Goal: Task Accomplishment & Management: Use online tool/utility

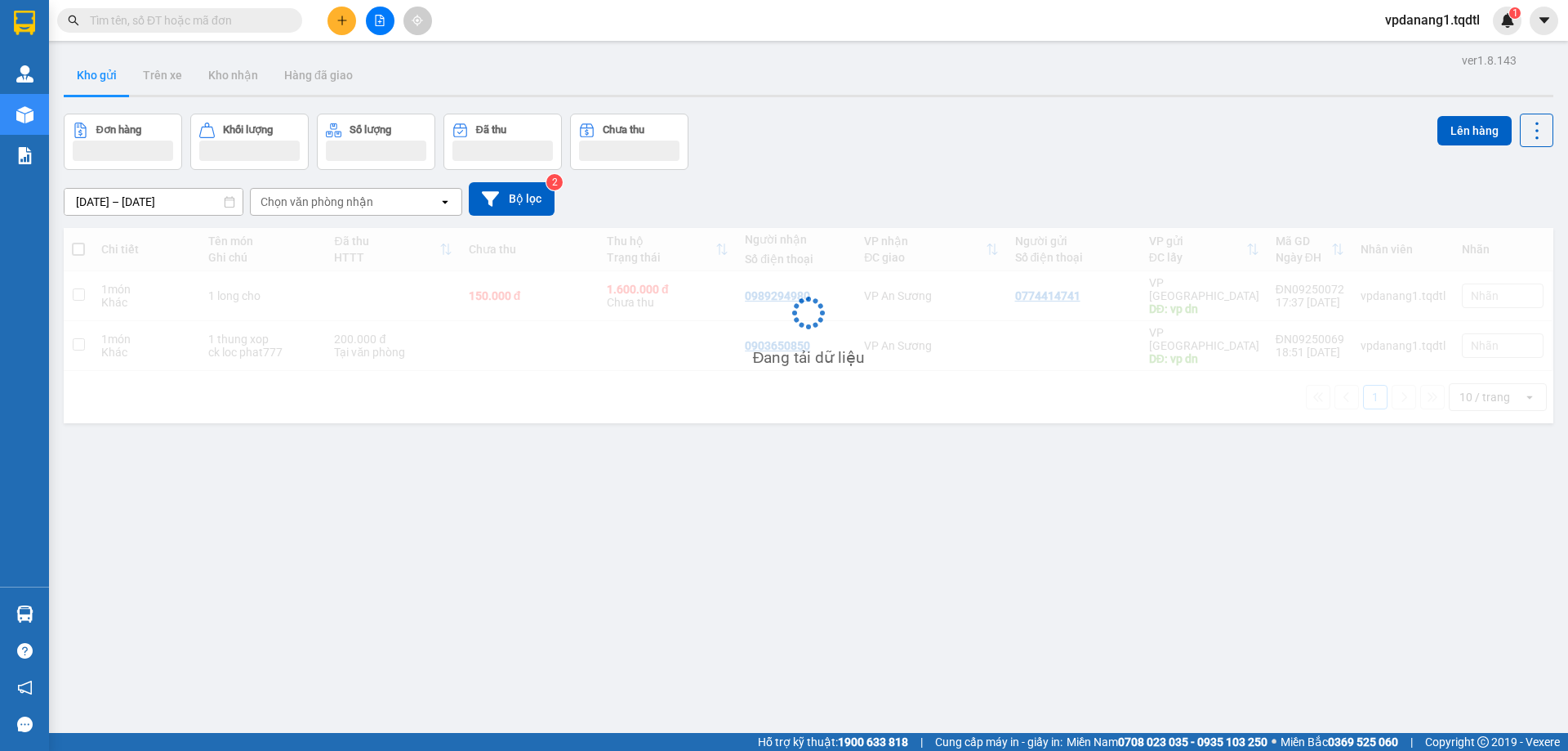
click at [386, 13] on button at bounding box center [380, 20] width 29 height 29
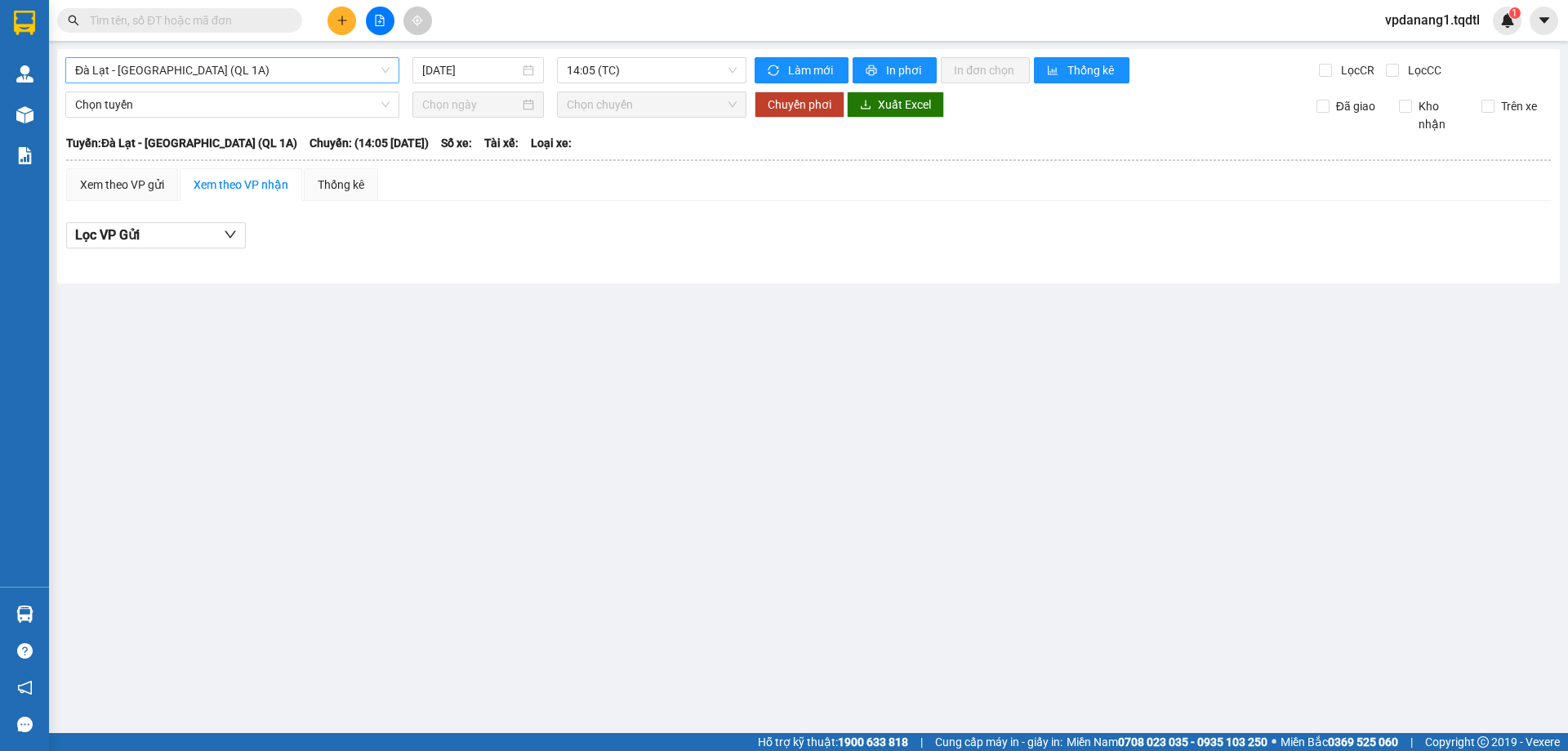
click at [283, 70] on span "Đà Lạt - [GEOGRAPHIC_DATA] (QL 1A)" at bounding box center [232, 70] width 315 height 25
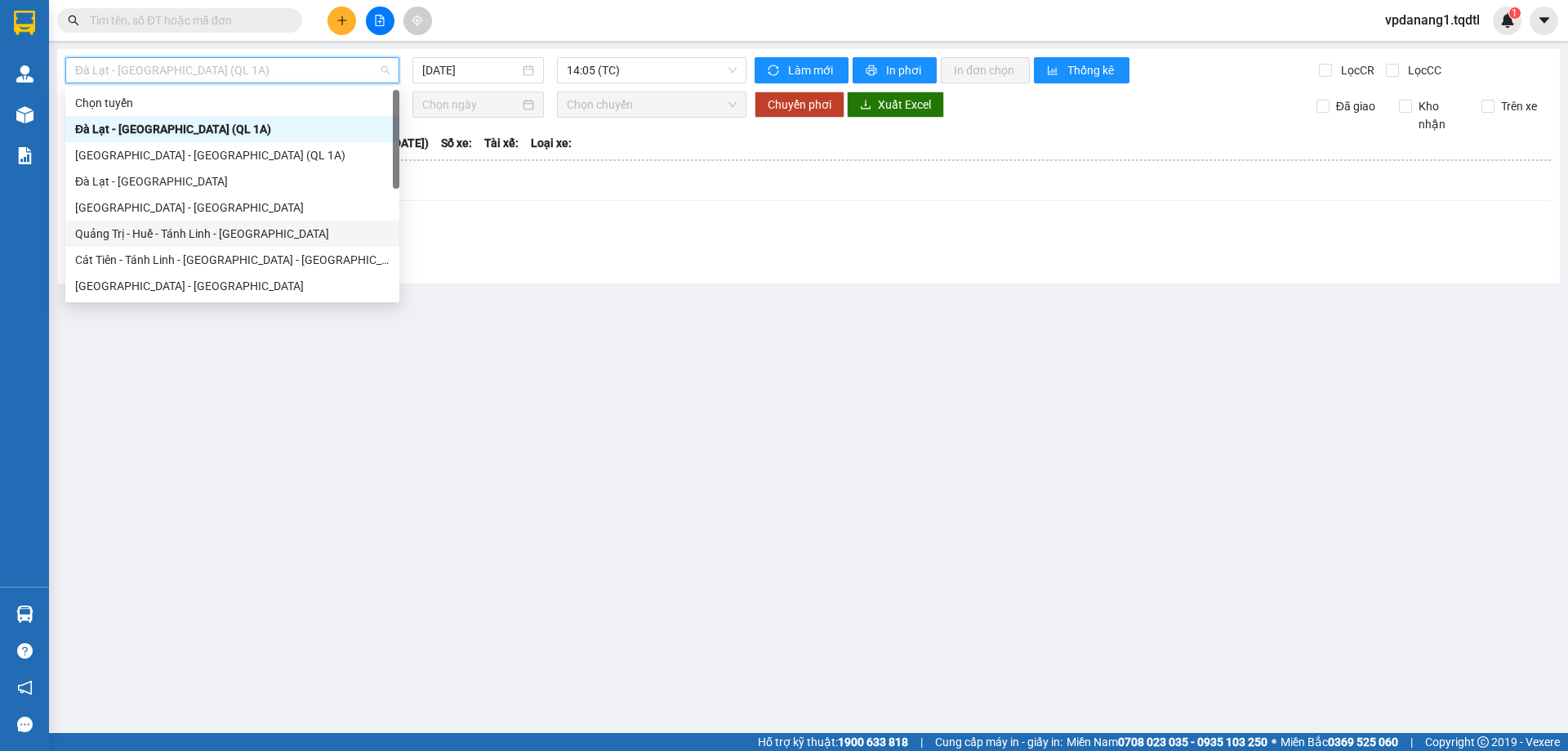
scroll to position [82, 0]
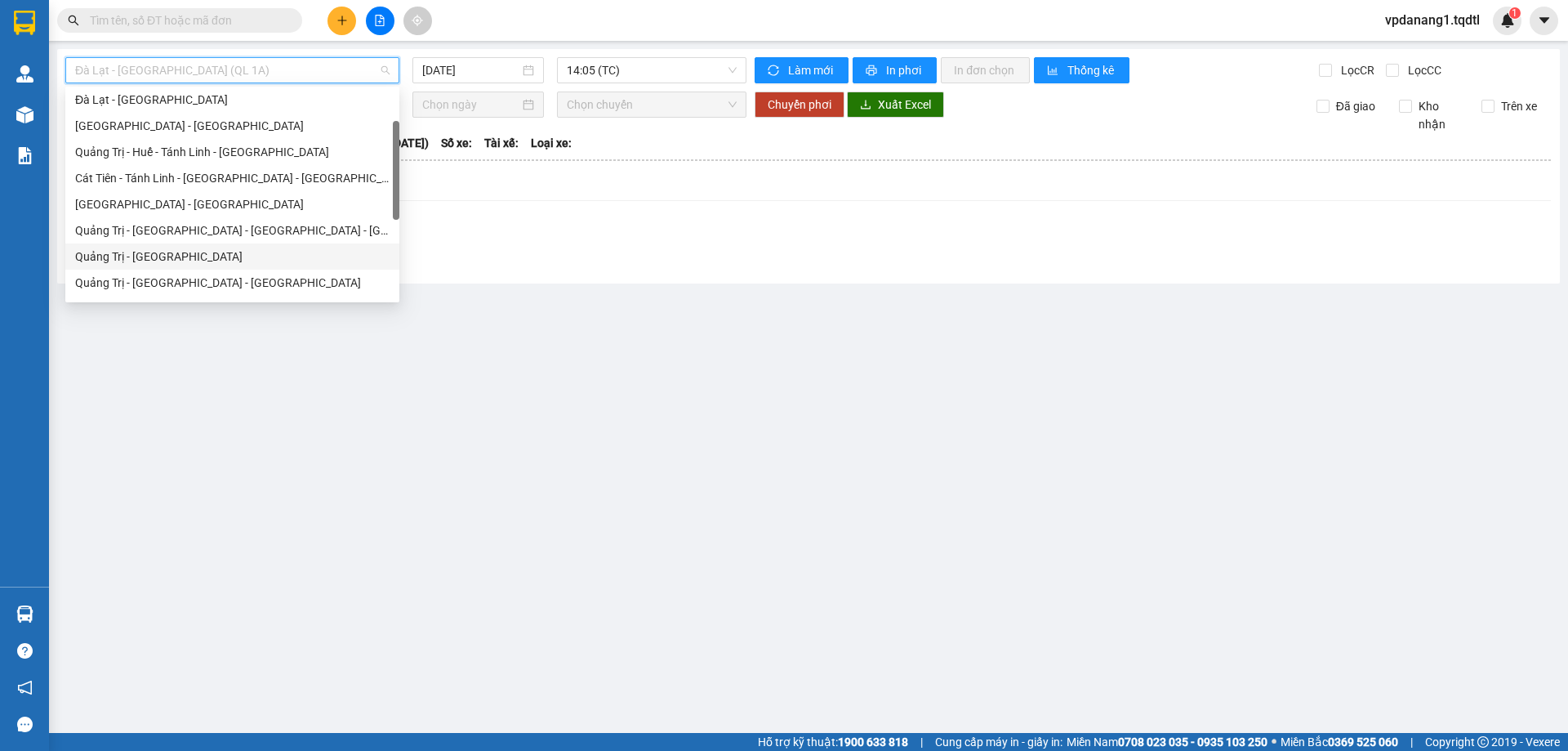
click at [189, 261] on div "Quảng Trị - [GEOGRAPHIC_DATA]" at bounding box center [232, 256] width 315 height 18
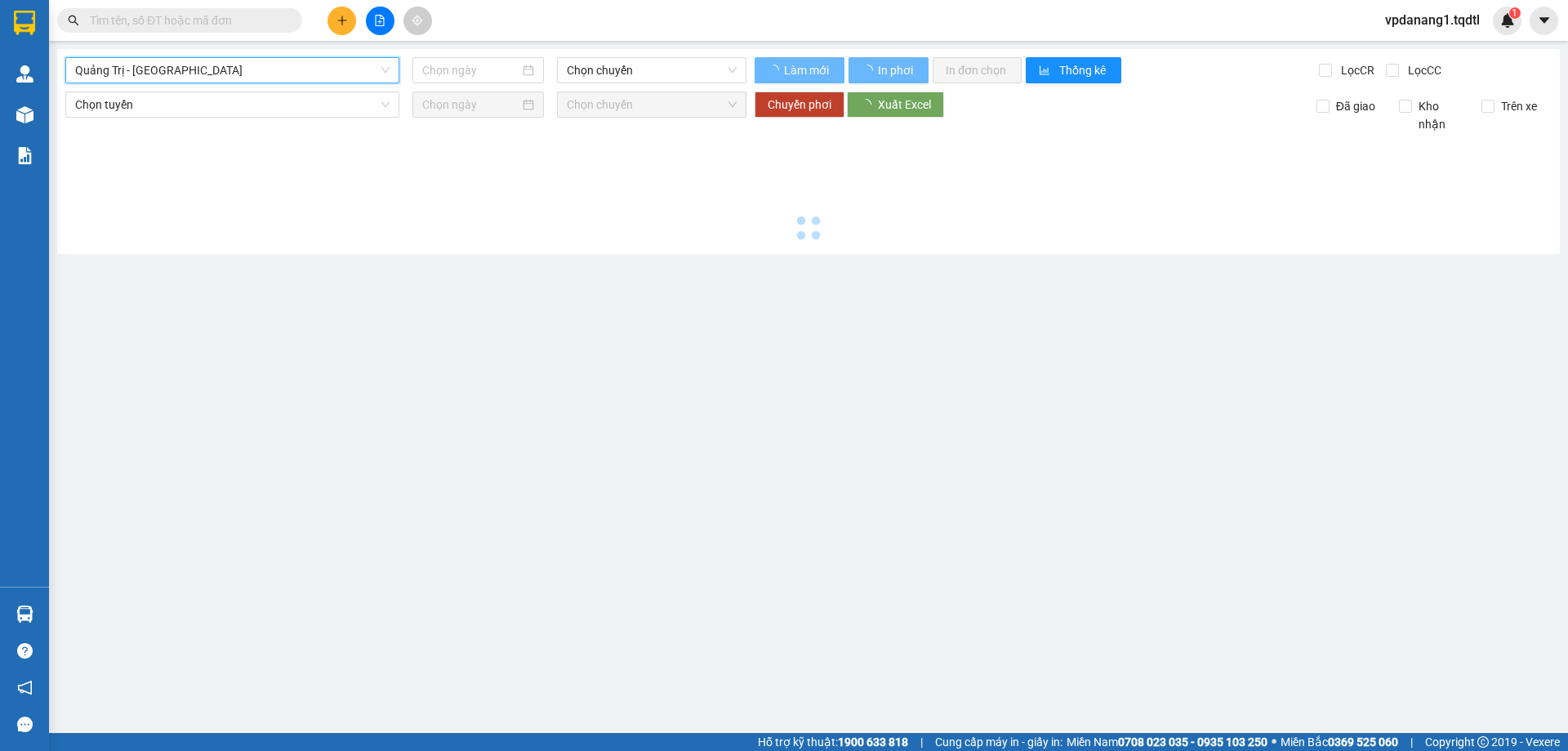
type input "[DATE]"
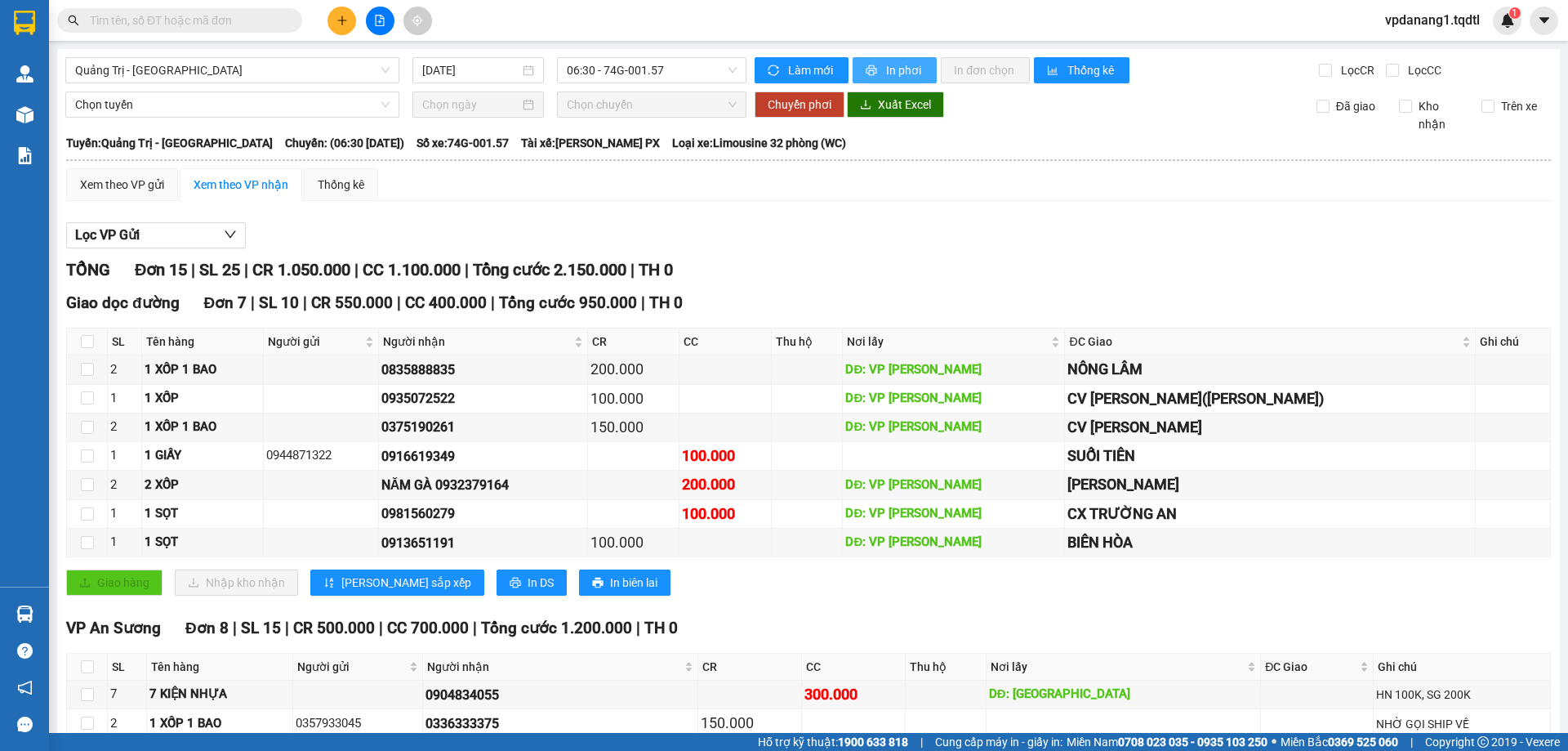
click at [909, 75] on span "In phơi" at bounding box center [905, 70] width 38 height 18
